Goal: Information Seeking & Learning: Learn about a topic

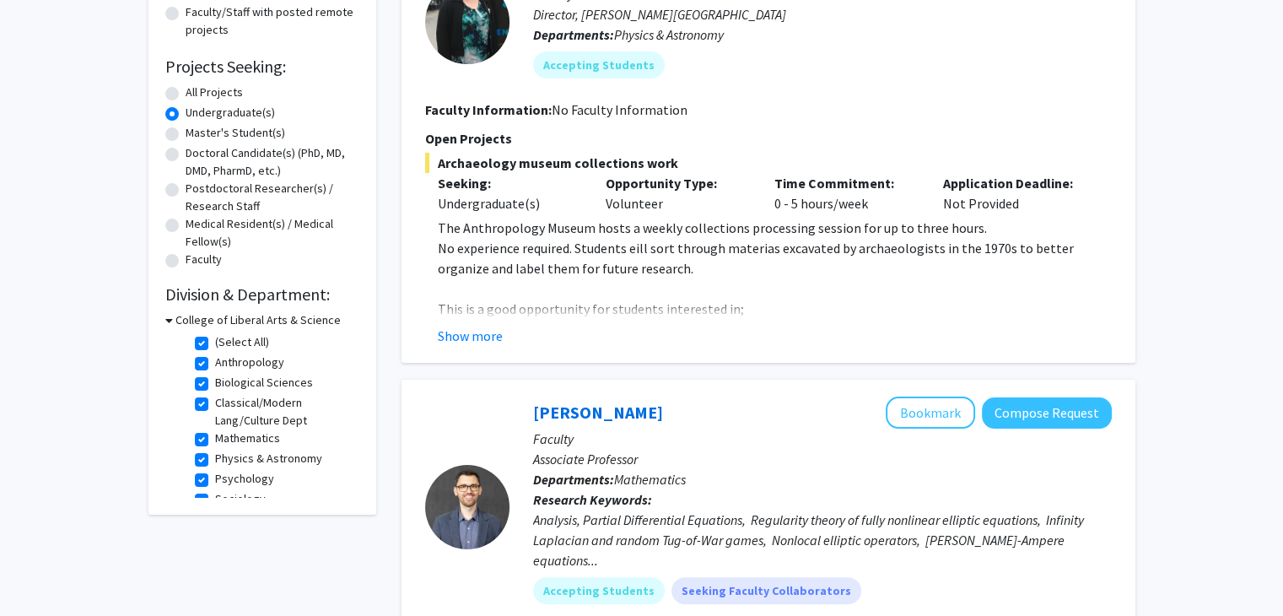
click at [215, 342] on label "(Select All)" at bounding box center [242, 342] width 54 height 18
click at [215, 342] on input "(Select All)" at bounding box center [220, 338] width 11 height 11
checkbox input "false"
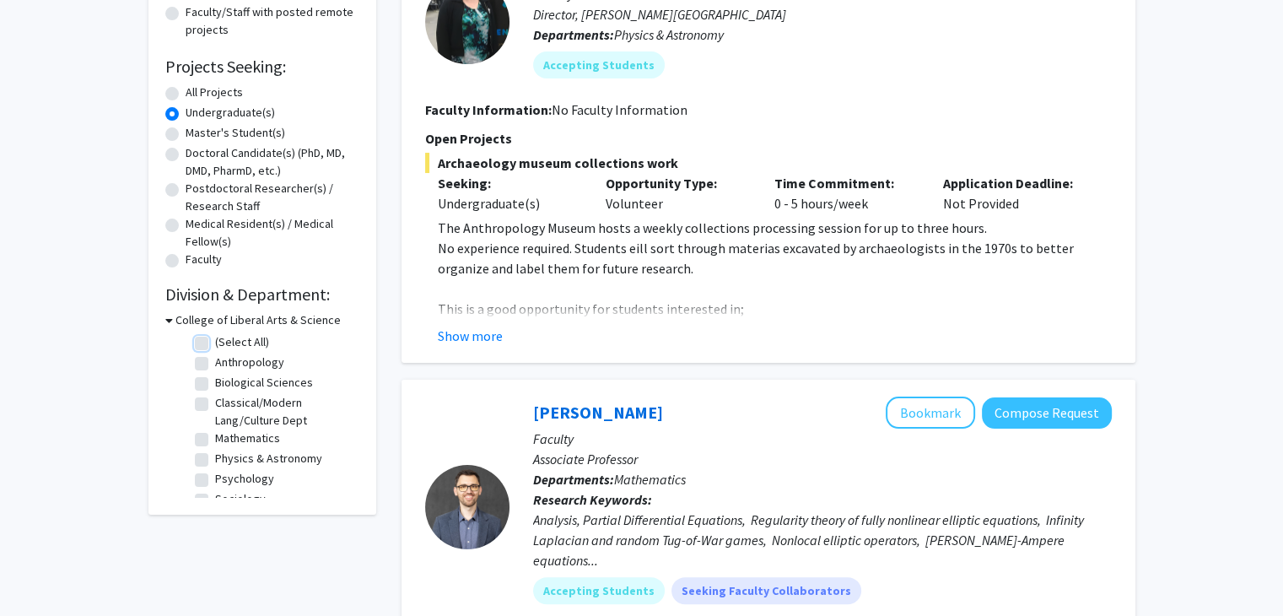
checkbox input "false"
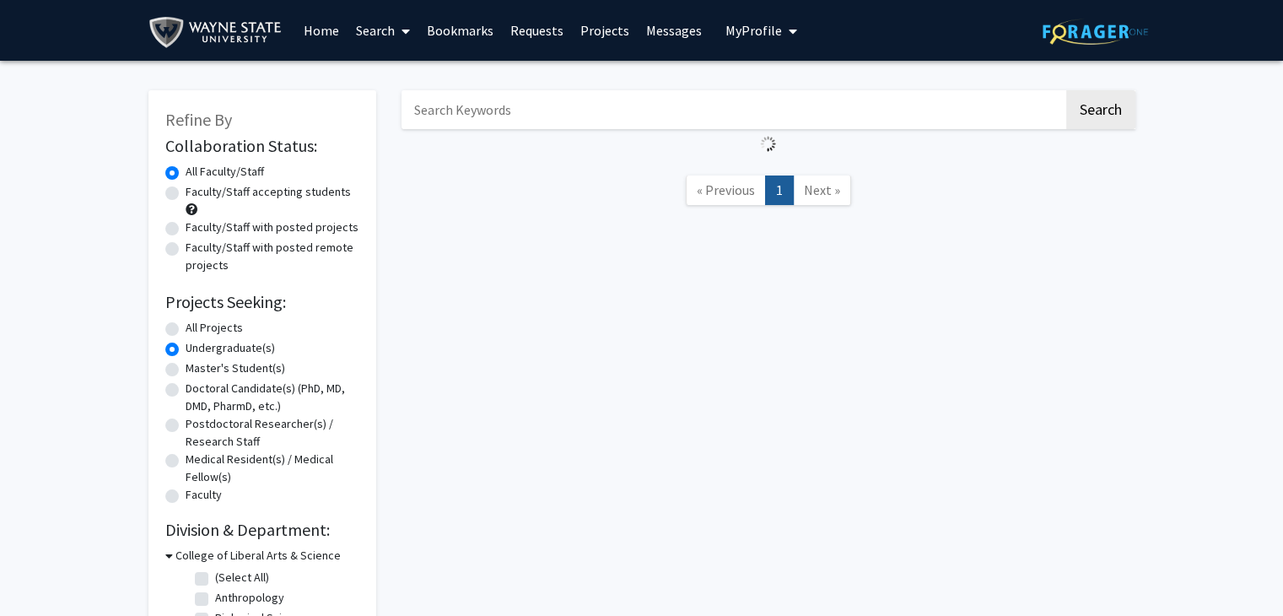
click at [202, 342] on label "Undergraduate(s)" at bounding box center [230, 348] width 89 height 18
click at [197, 342] on input "Undergraduate(s)" at bounding box center [191, 344] width 11 height 11
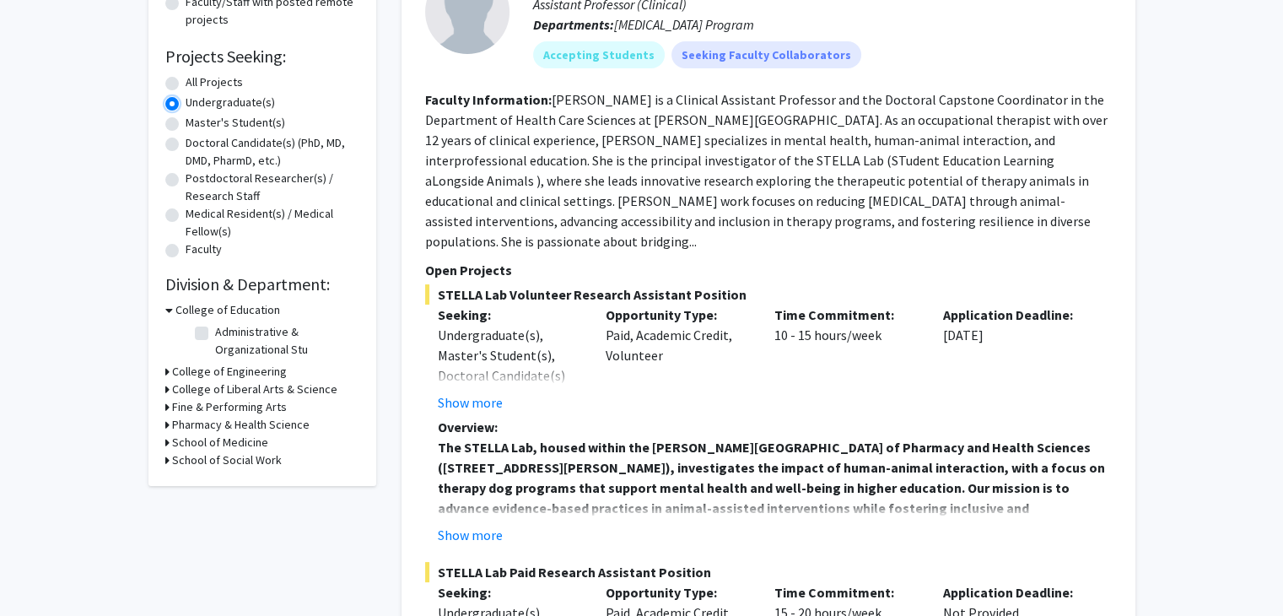
scroll to position [246, 0]
click at [185, 307] on h3 "College of Education" at bounding box center [228, 309] width 105 height 18
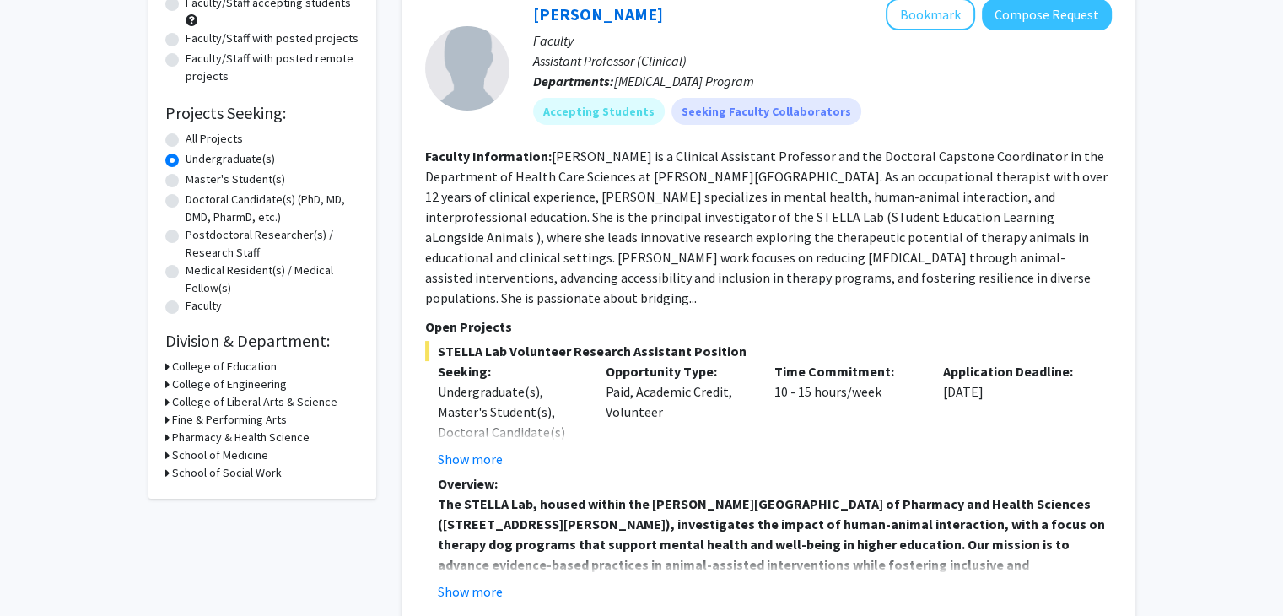
scroll to position [182, 0]
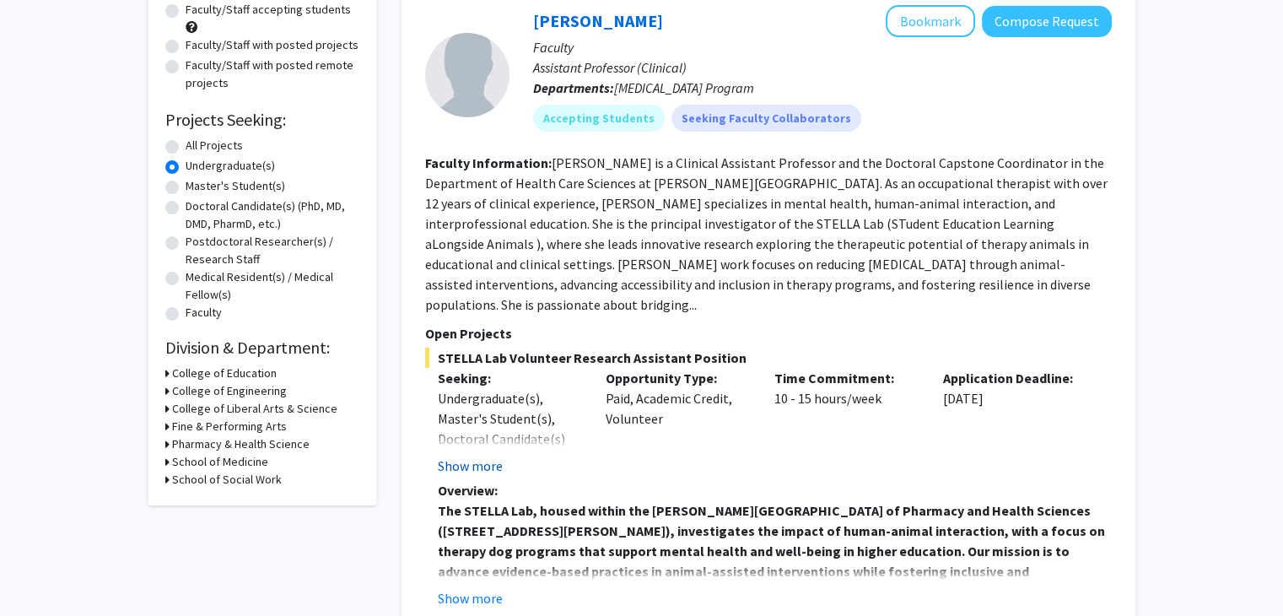
click at [483, 456] on button "Show more" at bounding box center [470, 466] width 65 height 20
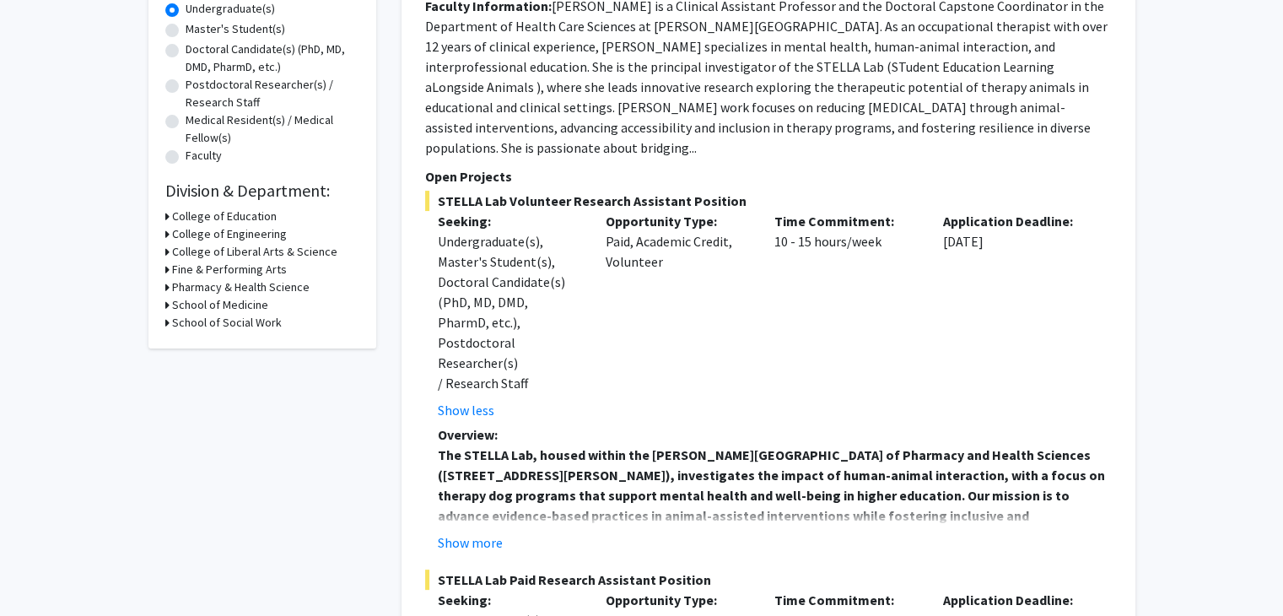
scroll to position [340, 0]
click at [489, 532] on button "Show more" at bounding box center [470, 542] width 65 height 20
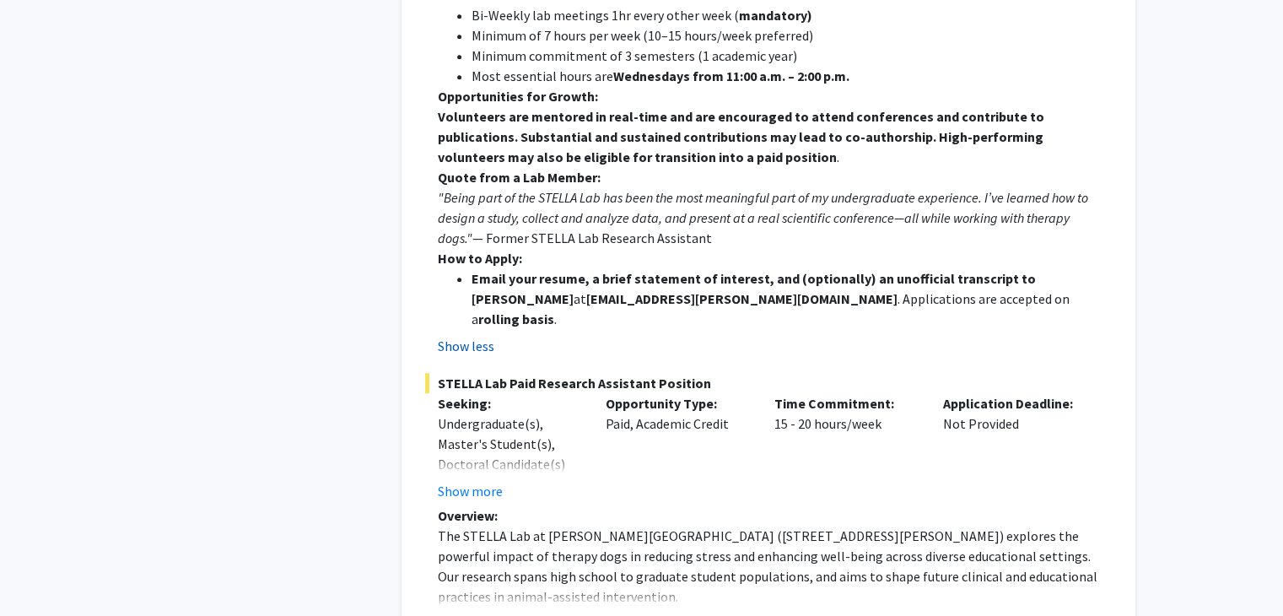
scroll to position [1124, 0]
click at [473, 613] on button "Show more" at bounding box center [470, 623] width 65 height 20
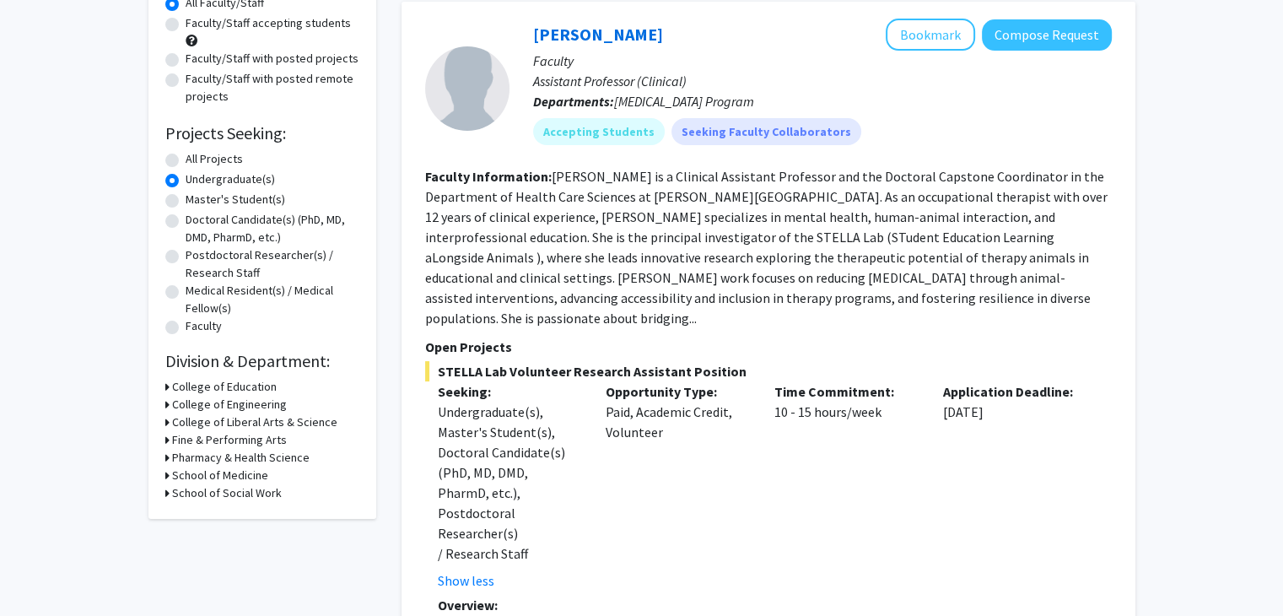
scroll to position [181, 0]
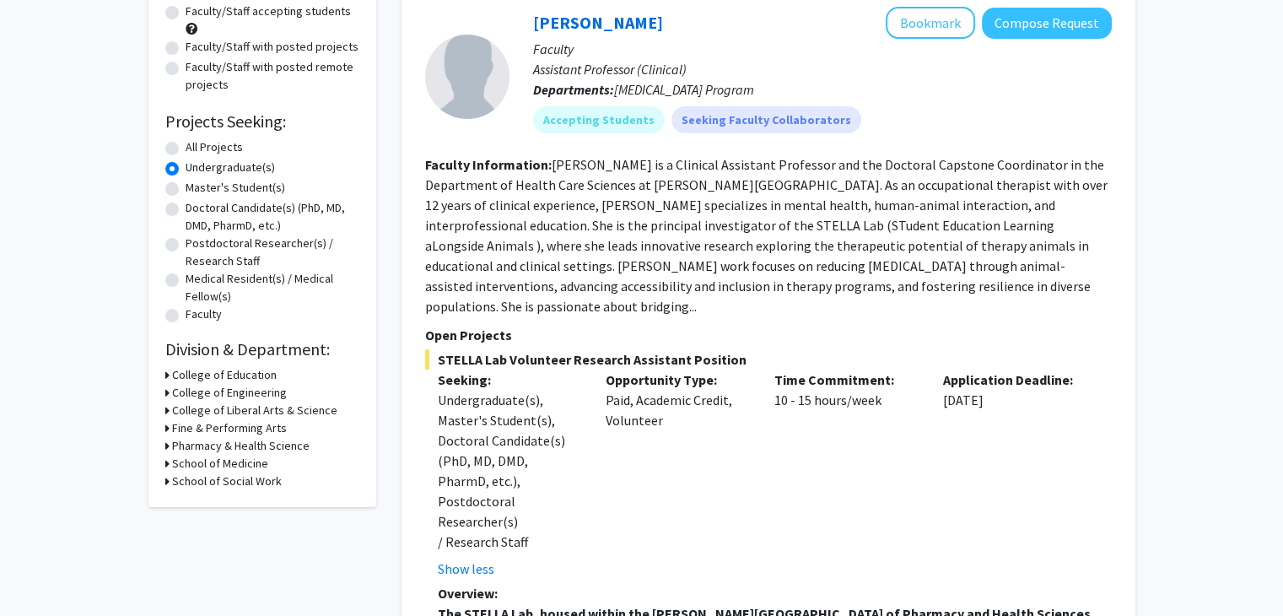
click at [256, 393] on h3 "College of Engineering" at bounding box center [229, 393] width 115 height 18
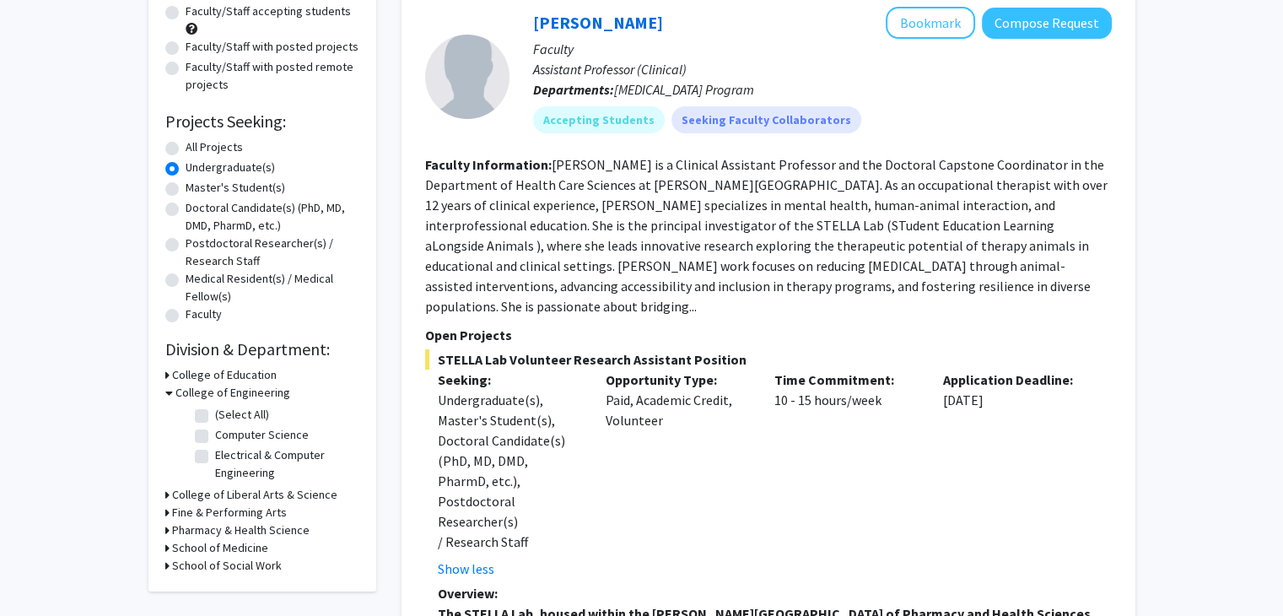
click at [215, 438] on label "Computer Science" at bounding box center [262, 435] width 94 height 18
click at [215, 437] on input "Computer Science" at bounding box center [220, 431] width 11 height 11
checkbox input "true"
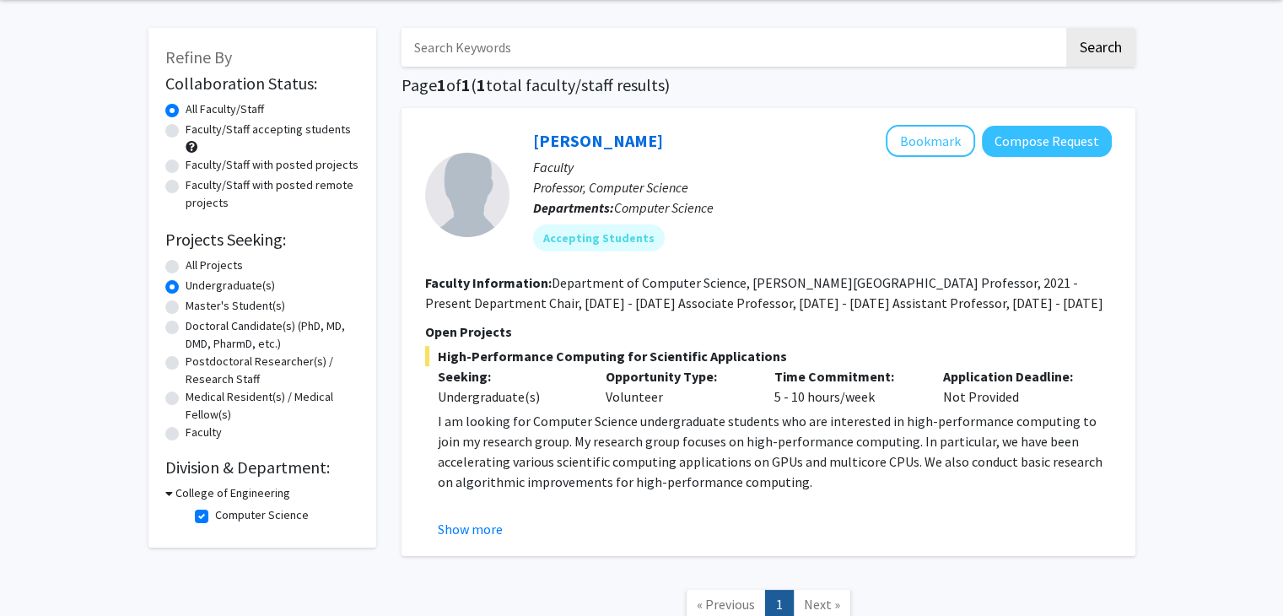
scroll to position [68, 0]
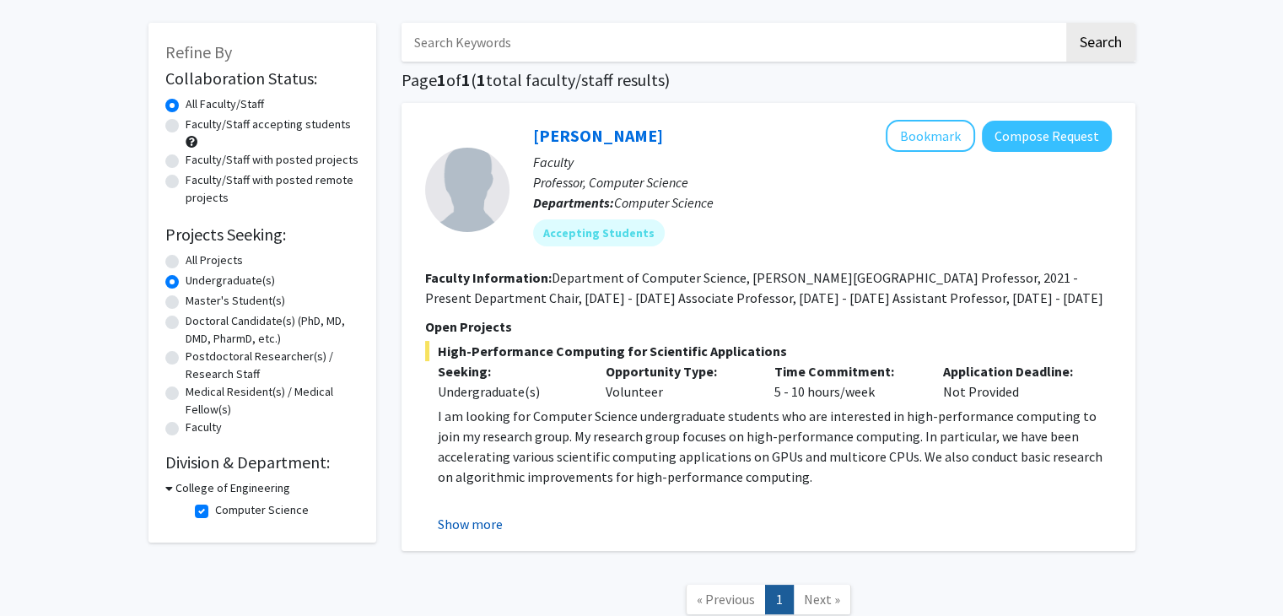
click at [459, 523] on button "Show more" at bounding box center [470, 524] width 65 height 20
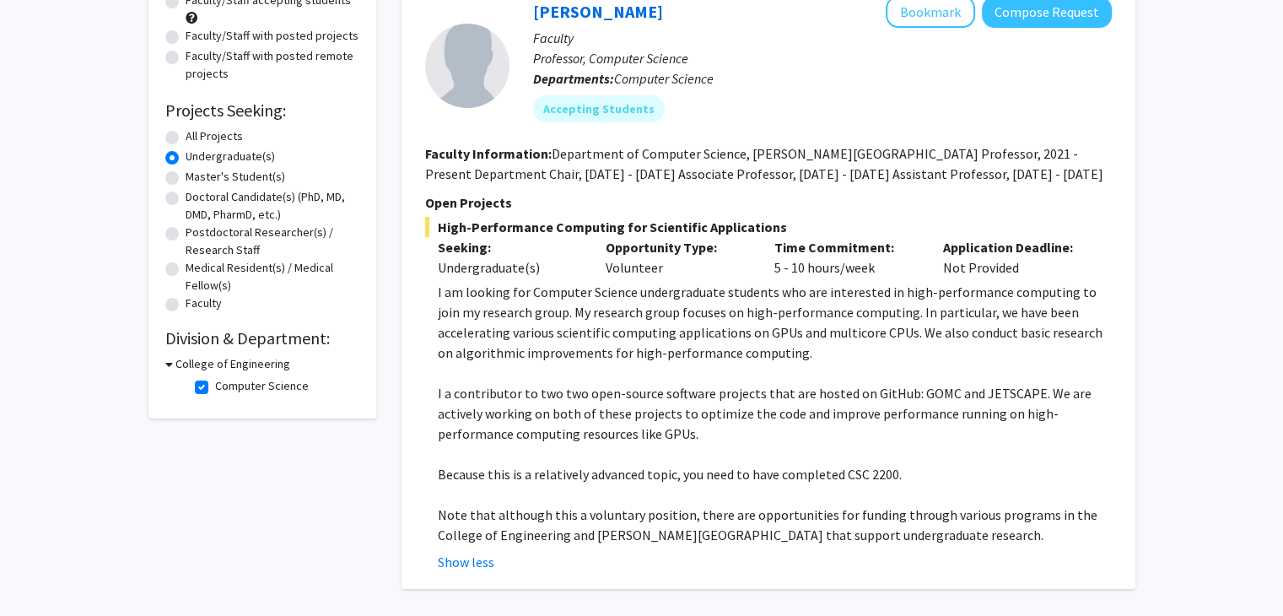
scroll to position [192, 0]
click at [470, 556] on button "Show less" at bounding box center [466, 561] width 57 height 20
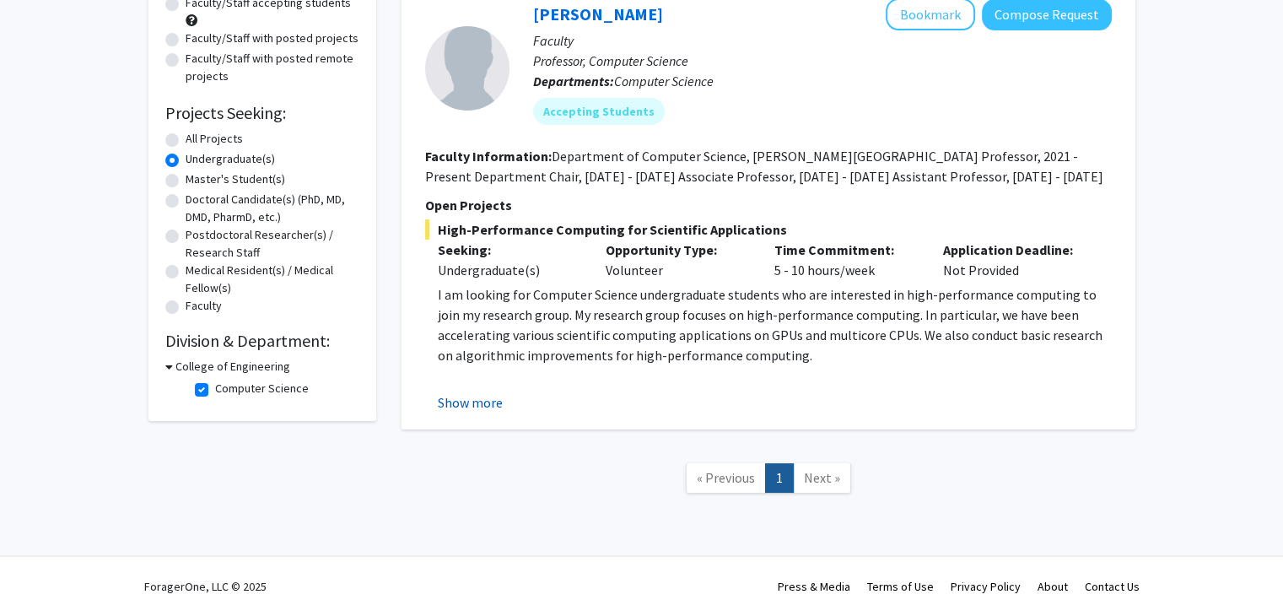
scroll to position [189, 0]
click at [466, 399] on button "Show more" at bounding box center [470, 402] width 65 height 20
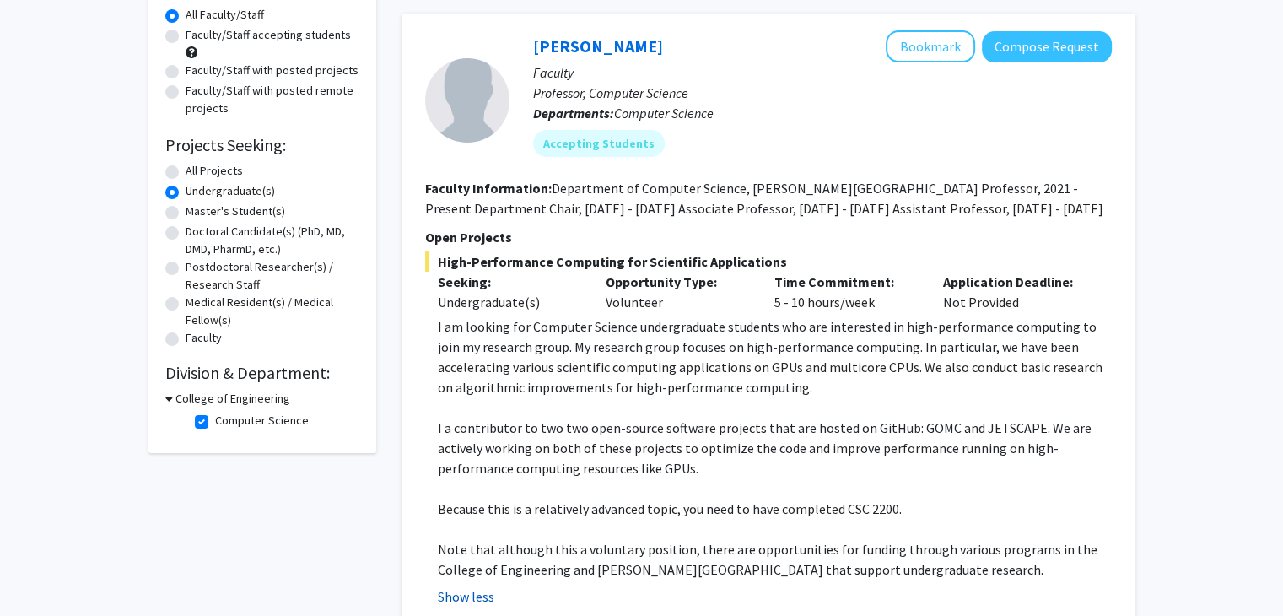
scroll to position [155, 0]
click at [215, 422] on label "Computer Science" at bounding box center [262, 422] width 94 height 18
click at [215, 422] on input "Computer Science" at bounding box center [220, 418] width 11 height 11
checkbox input "false"
